Goal: Task Accomplishment & Management: Complete application form

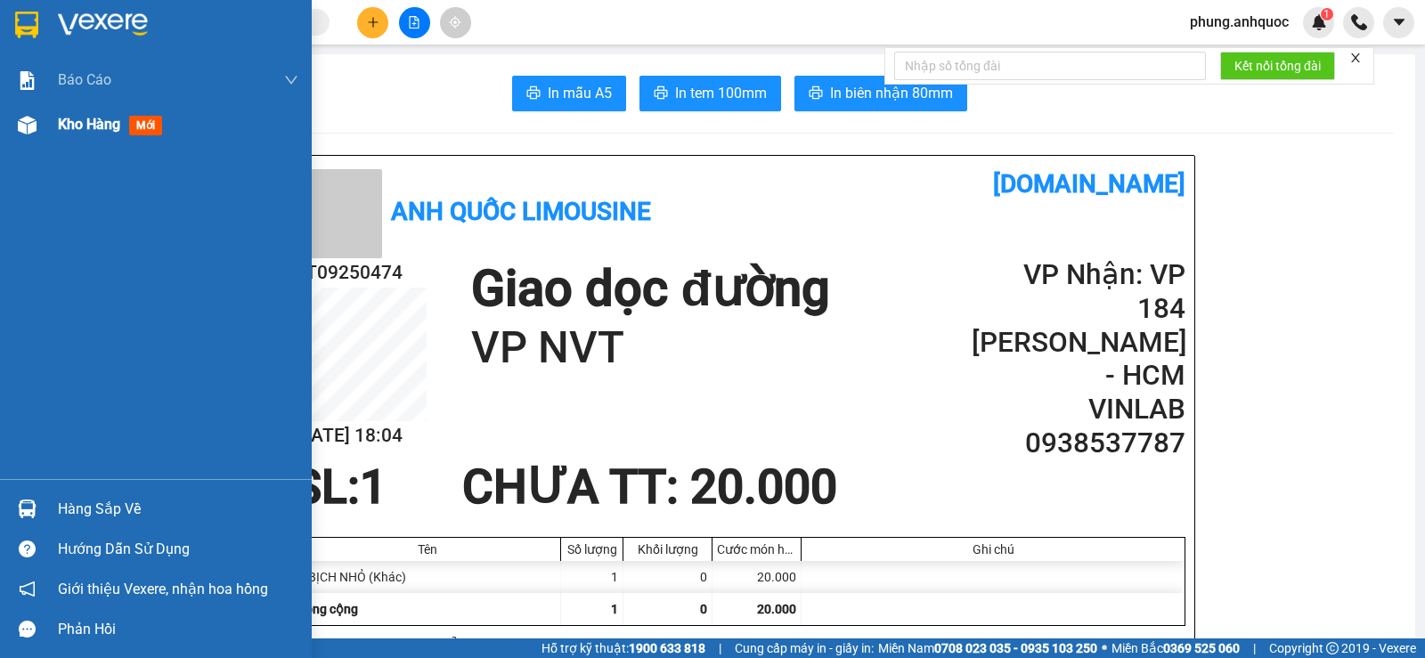
click at [31, 126] on img at bounding box center [27, 125] width 19 height 19
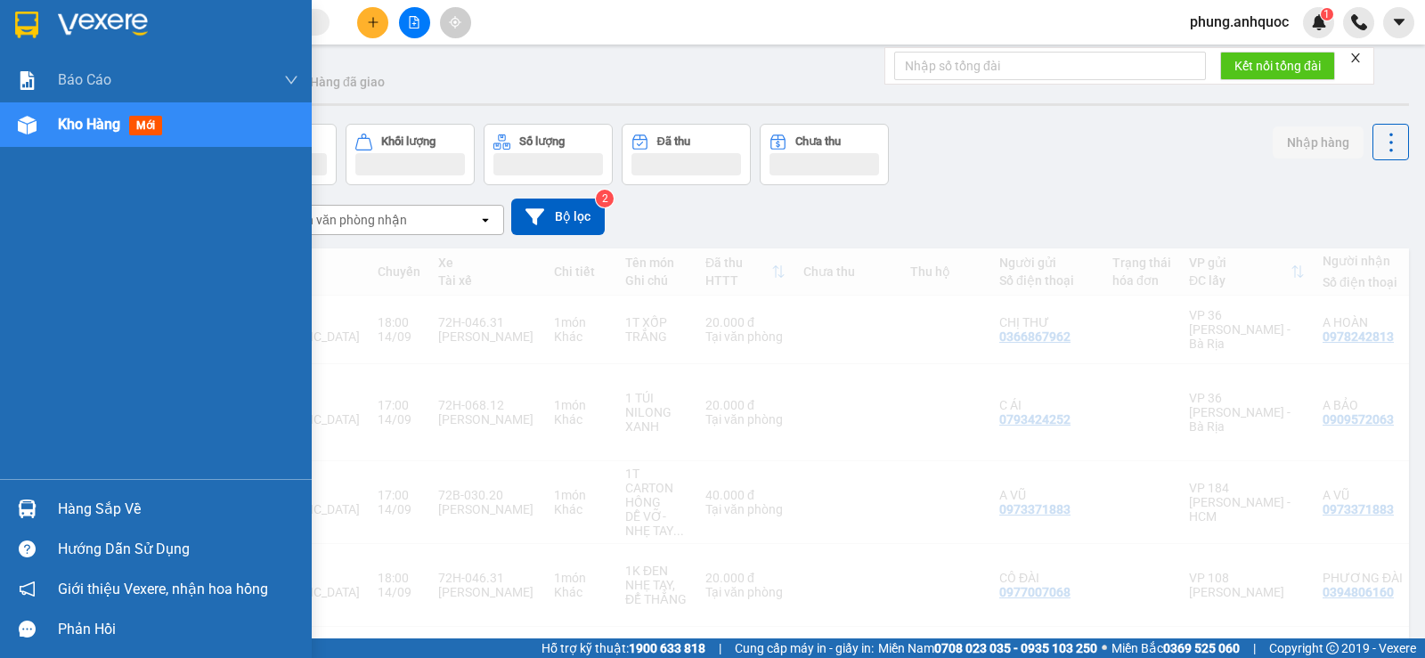
click at [80, 125] on span "Kho hàng" at bounding box center [89, 124] width 62 height 17
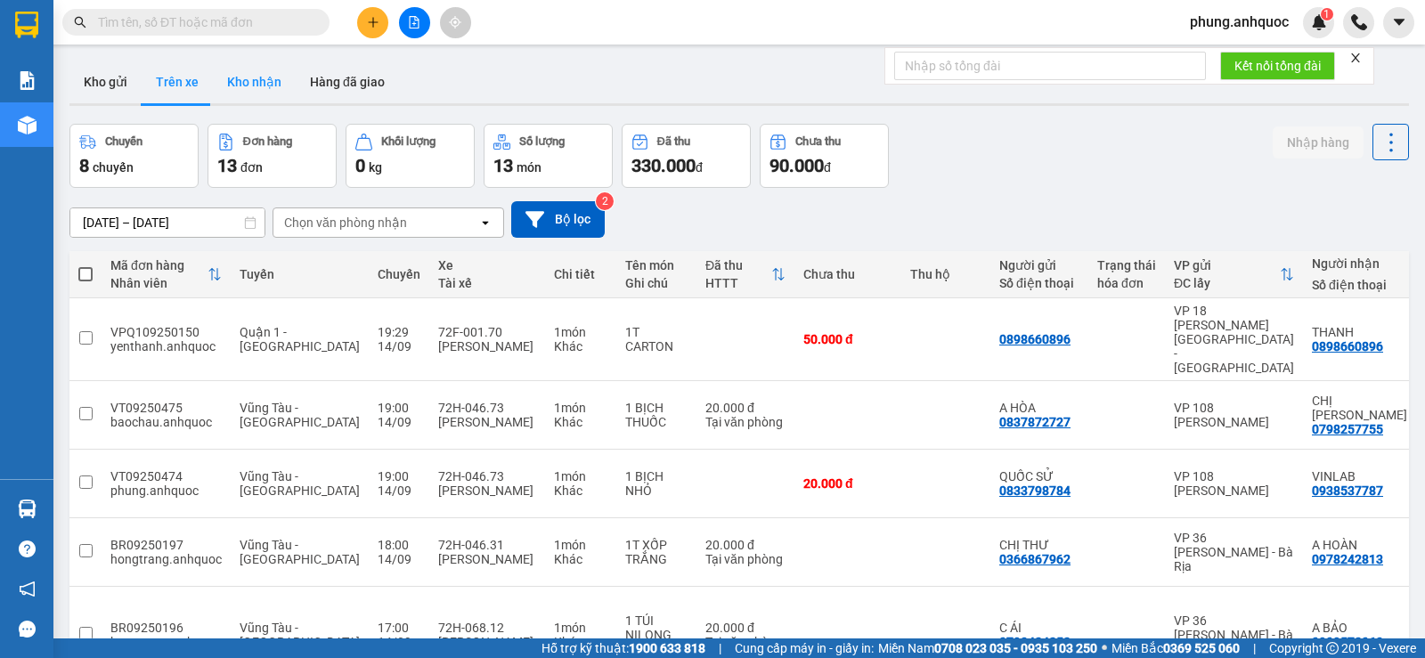
click at [265, 85] on button "Kho nhận" at bounding box center [254, 82] width 83 height 43
type input "[DATE] – [DATE]"
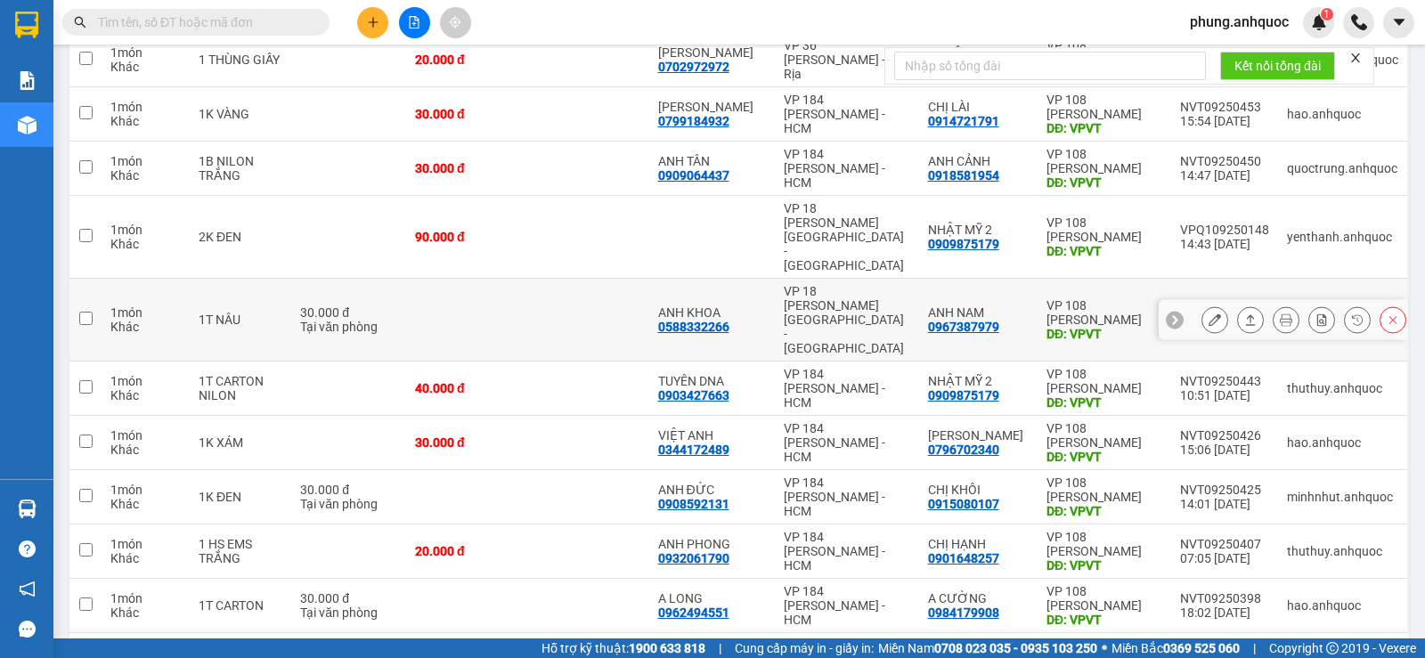
scroll to position [276, 0]
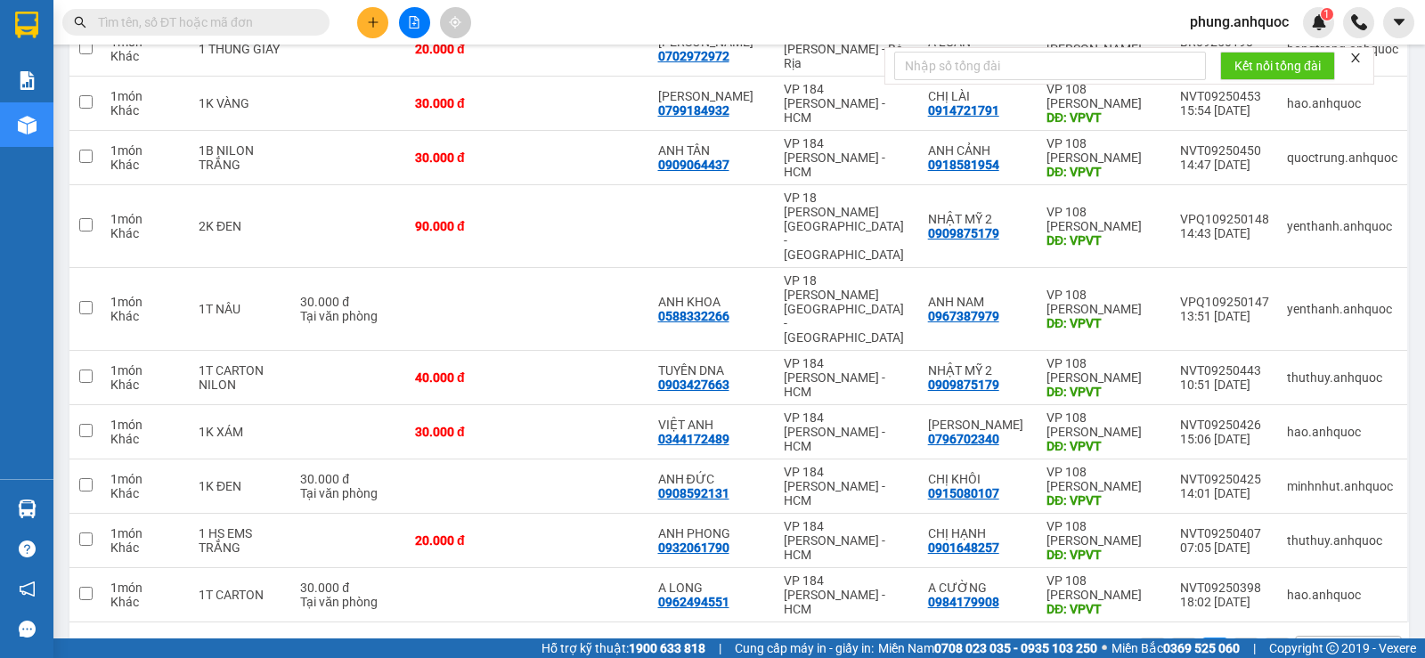
click at [230, 20] on input "text" at bounding box center [203, 22] width 210 height 20
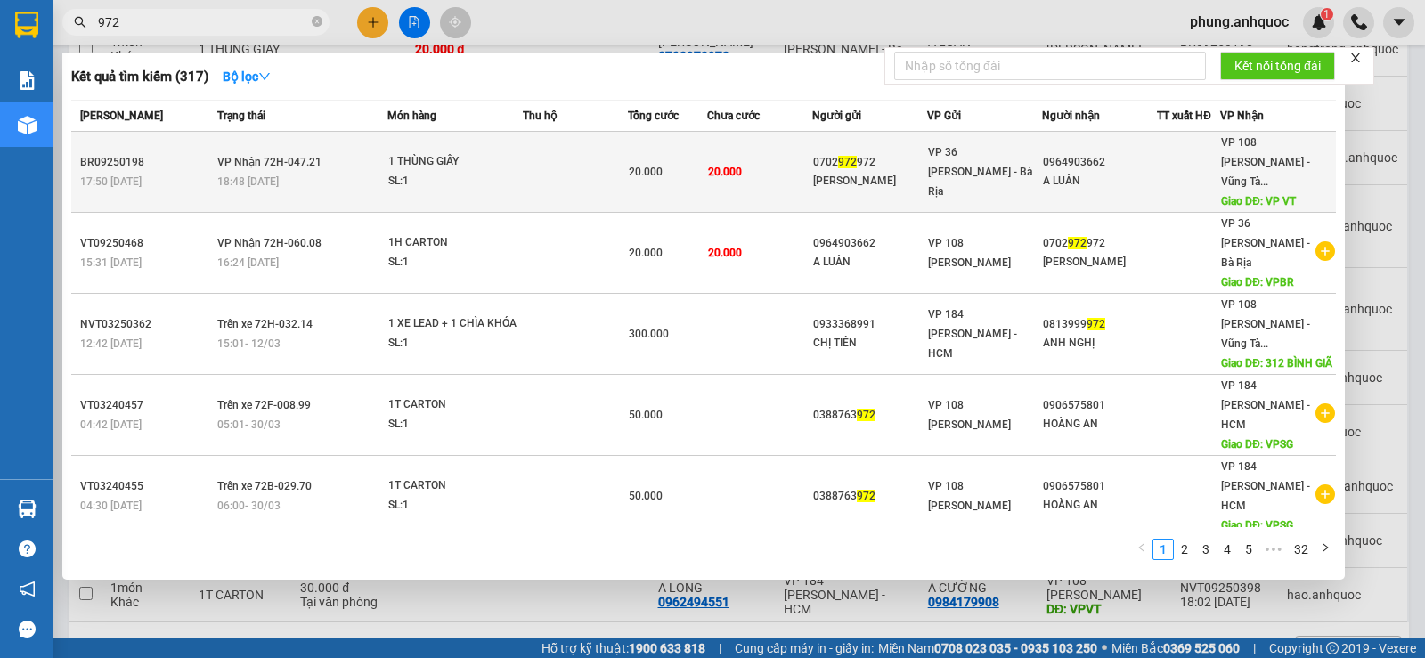
type input "972"
click at [865, 158] on div "0702 972 972" at bounding box center [869, 162] width 113 height 19
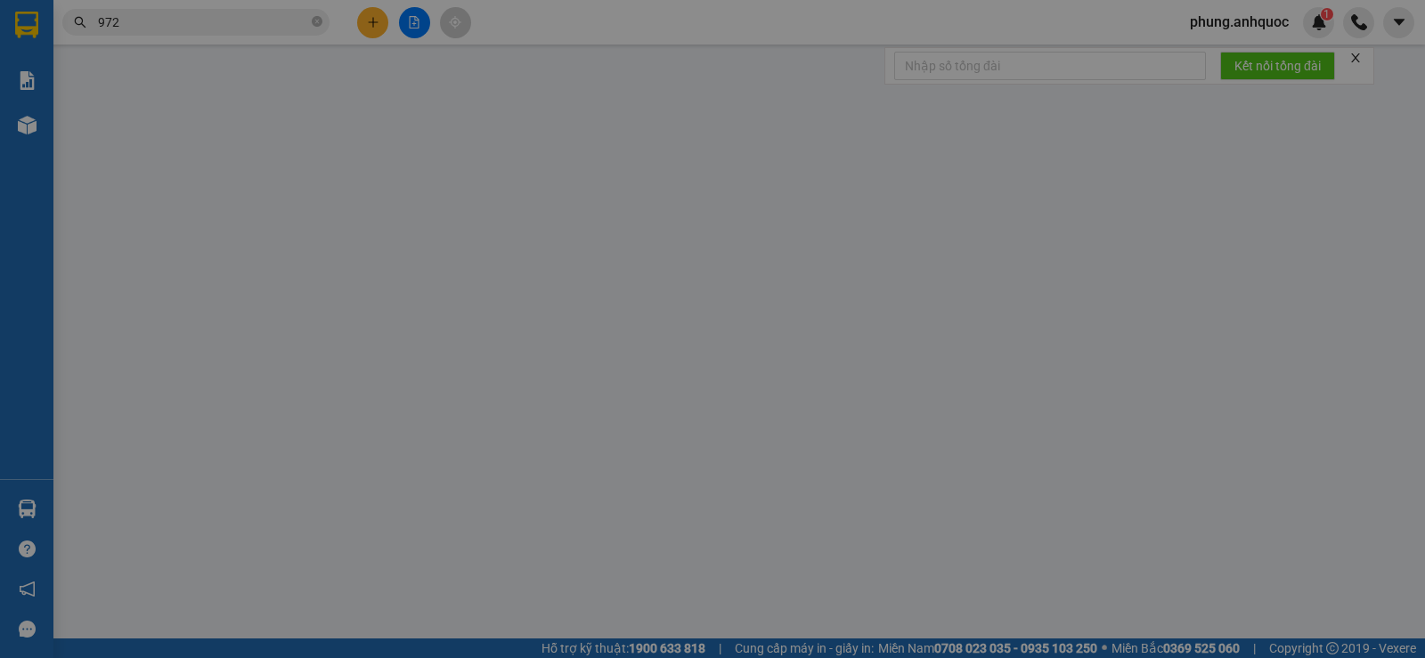
type input "0702972972"
type input "[PERSON_NAME]"
type input "0964903662"
type input "A LUÂN"
type input "VP VT"
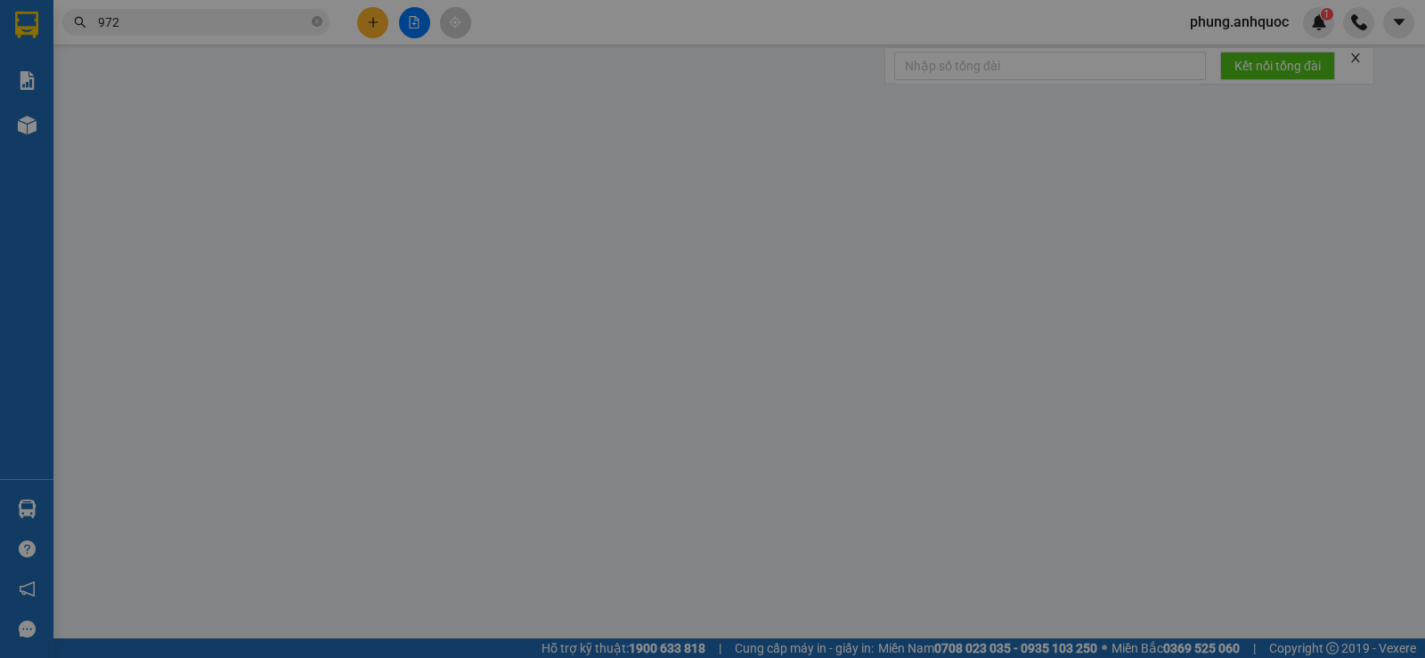
type input "20.000"
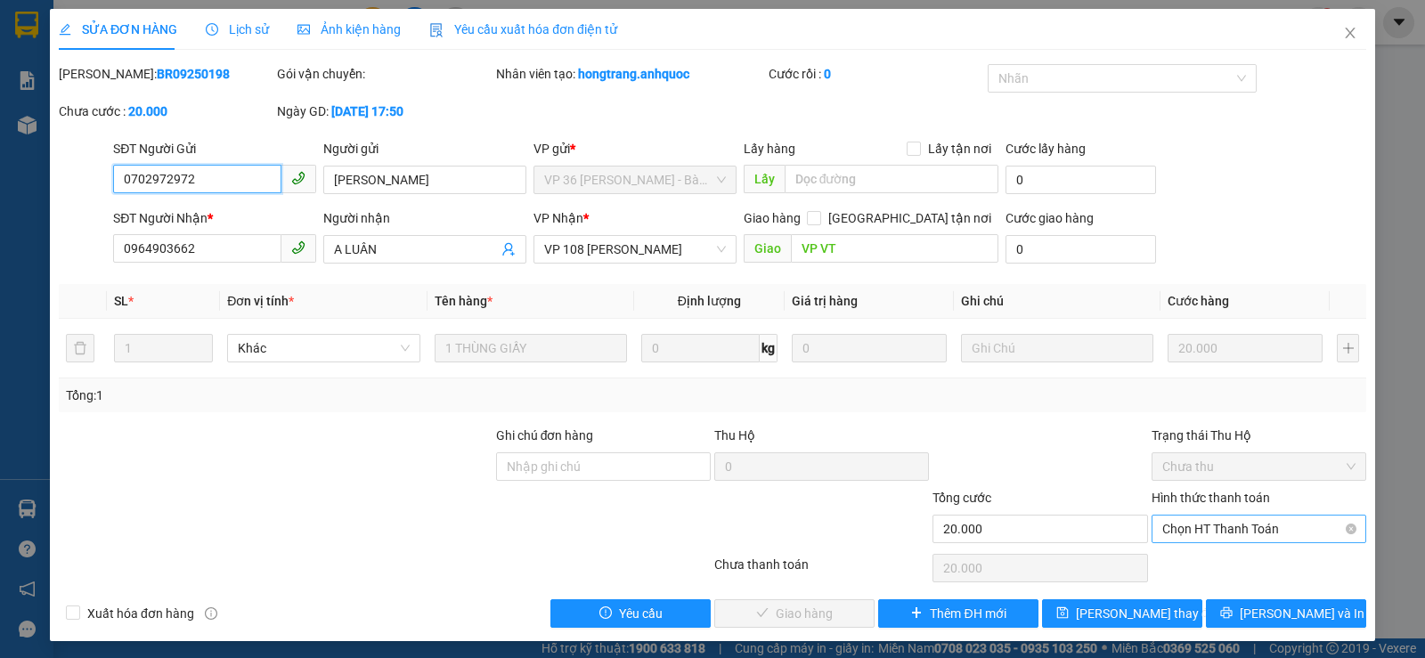
click at [1182, 534] on span "Chọn HT Thanh Toán" at bounding box center [1258, 529] width 193 height 27
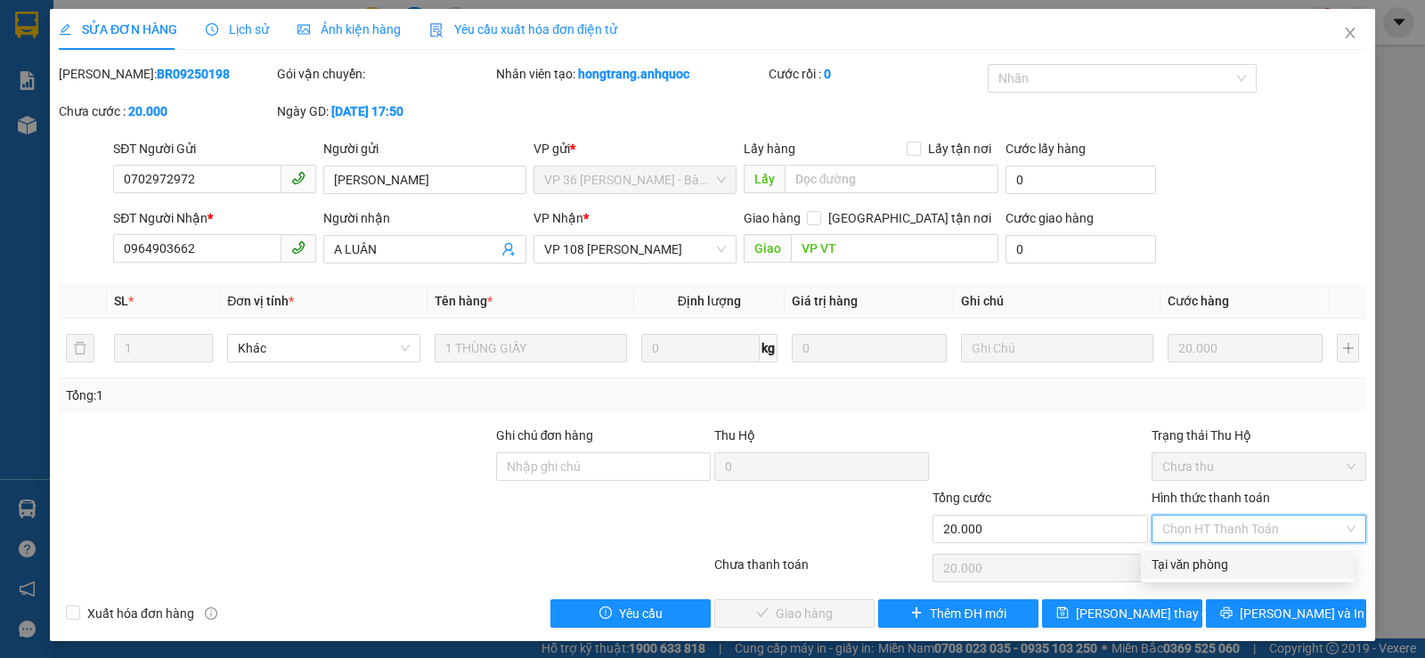
click at [1179, 564] on div "Tại văn phòng" at bounding box center [1246, 565] width 191 height 20
type input "0"
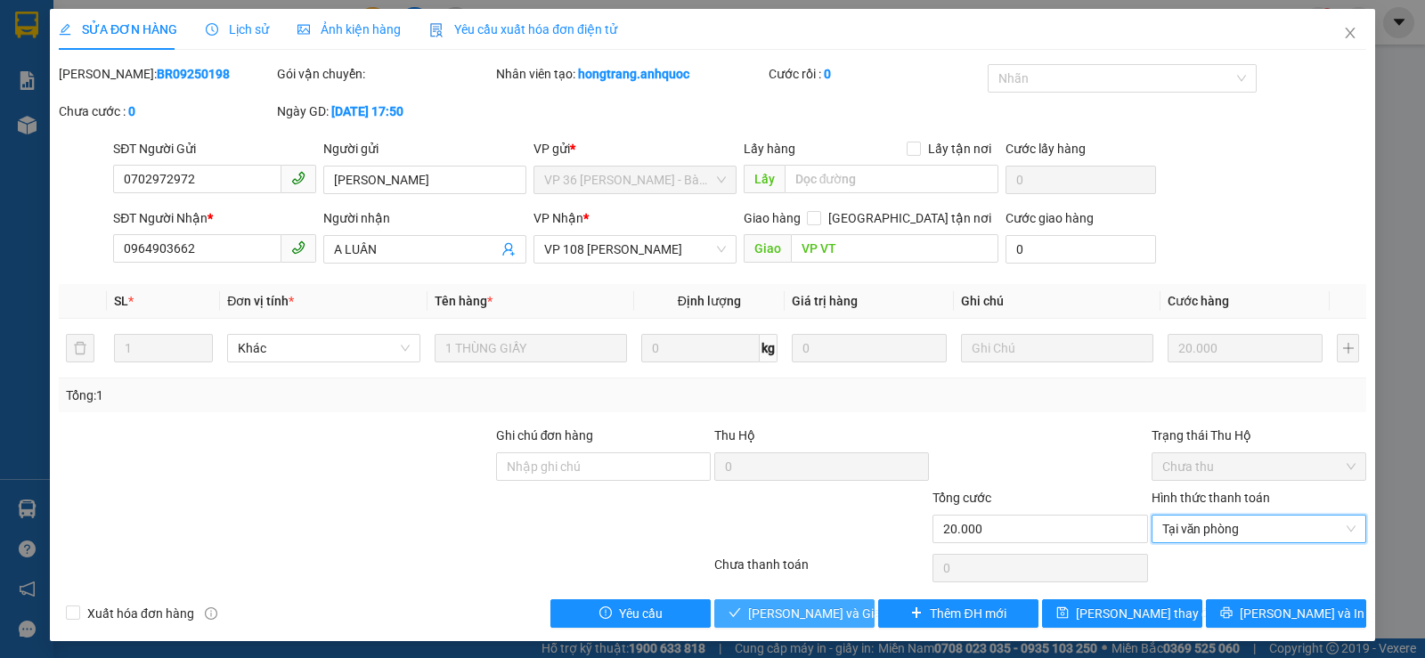
click at [768, 617] on span "[PERSON_NAME] và Giao hàng" at bounding box center [833, 614] width 171 height 20
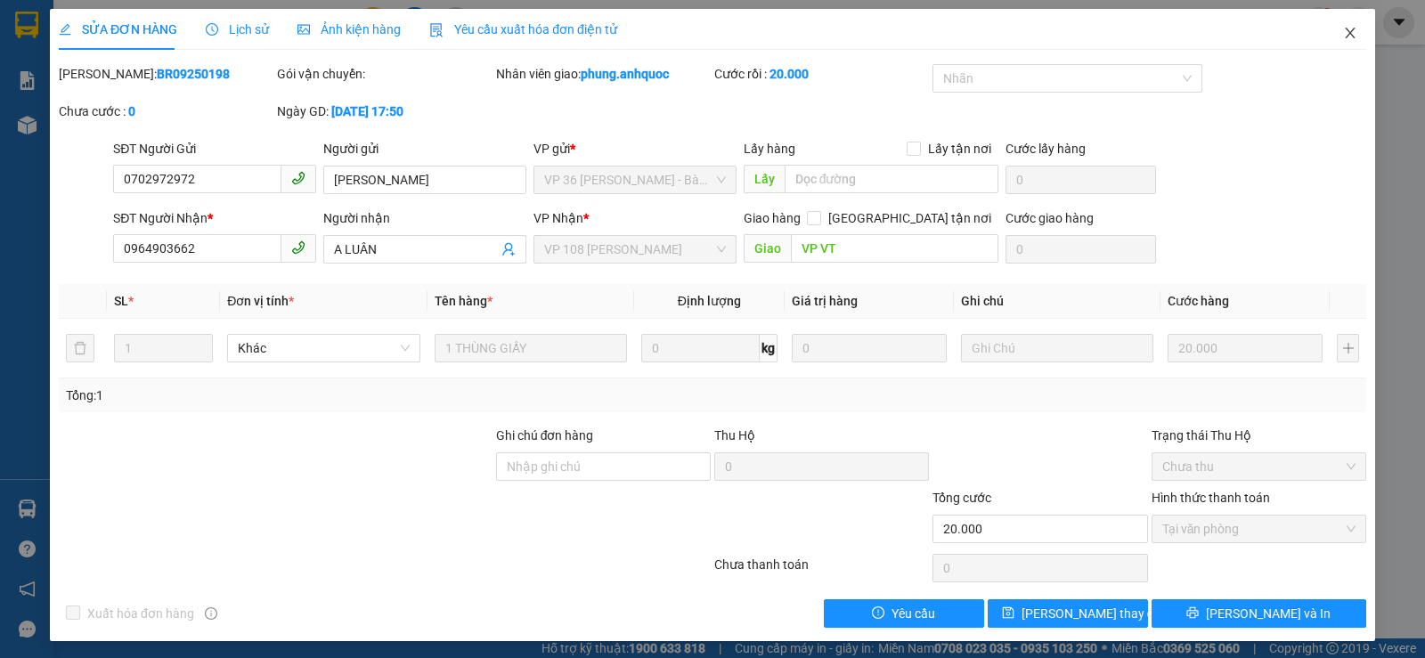
click at [1343, 34] on icon "close" at bounding box center [1350, 33] width 14 height 14
